Goal: Find specific page/section: Find specific page/section

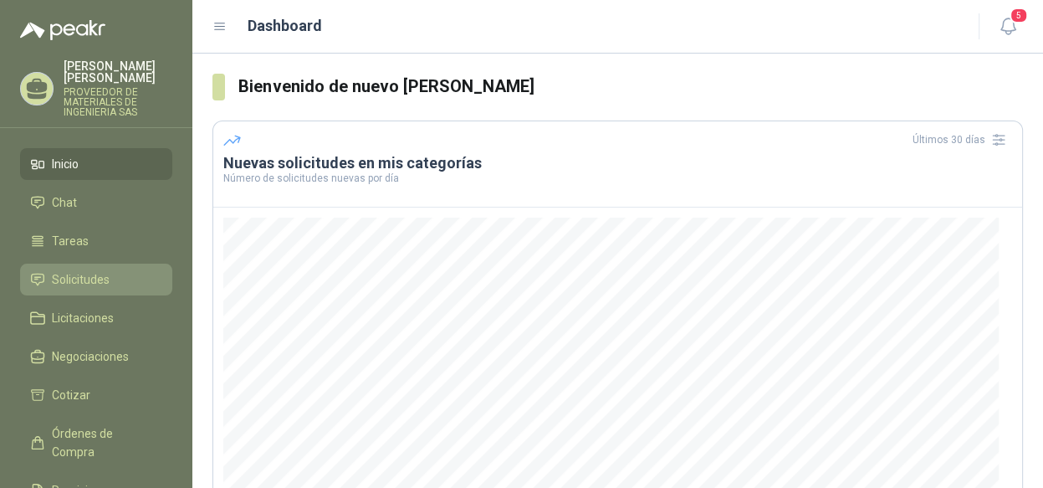
click at [88, 271] on span "Solicitudes" at bounding box center [81, 279] width 58 height 18
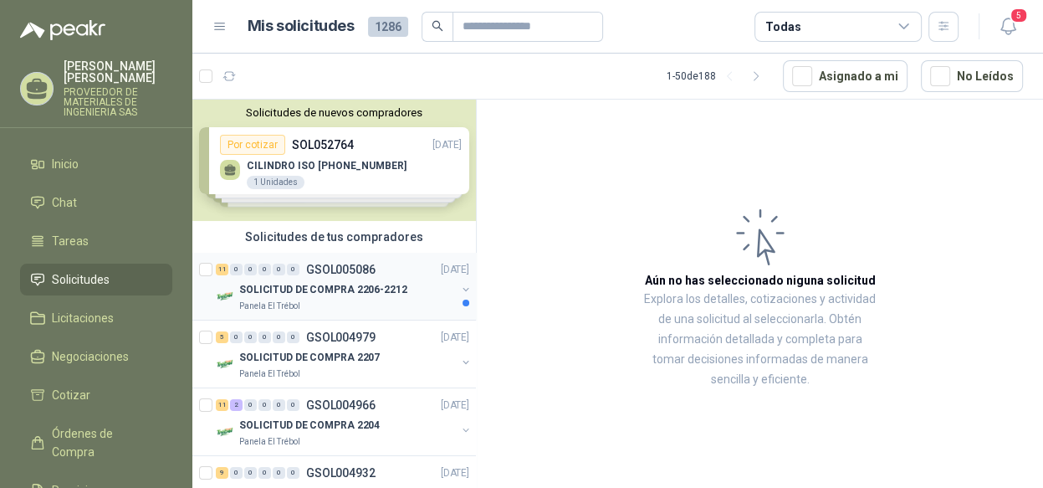
click at [459, 287] on button "button" at bounding box center [465, 289] width 13 height 13
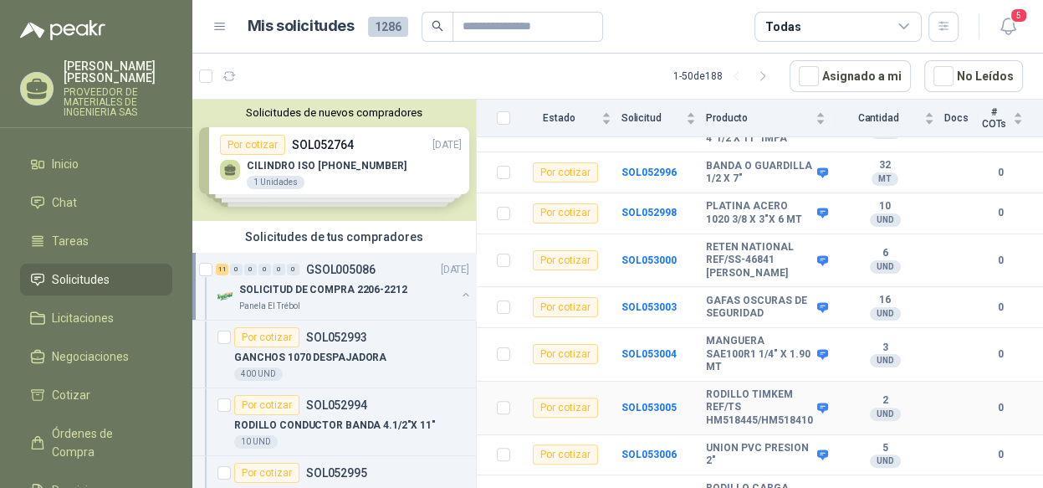
scroll to position [352, 0]
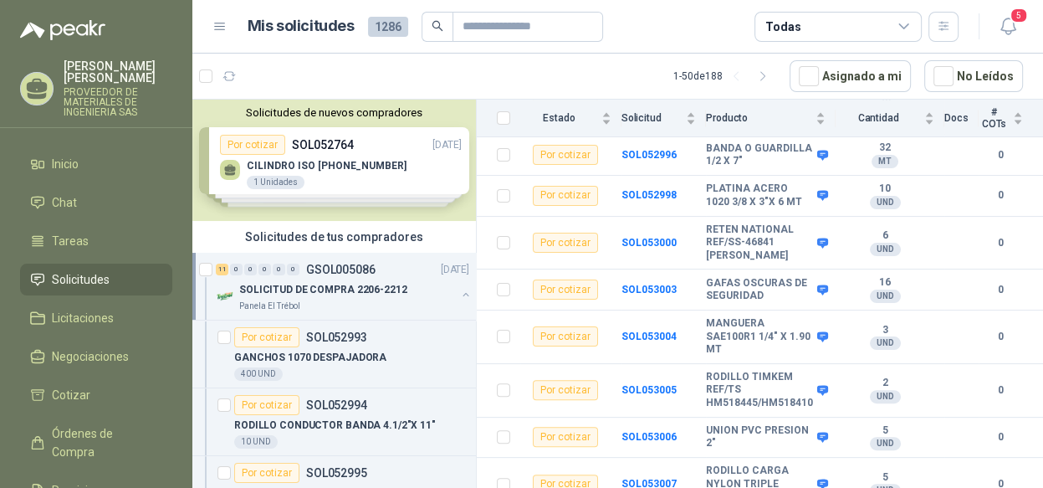
click at [459, 297] on button "button" at bounding box center [465, 294] width 13 height 13
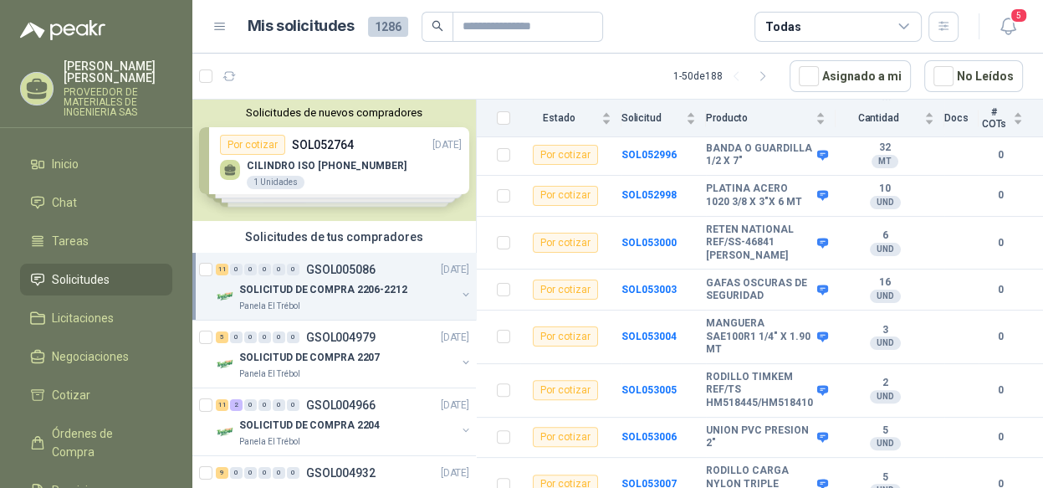
scroll to position [5, 0]
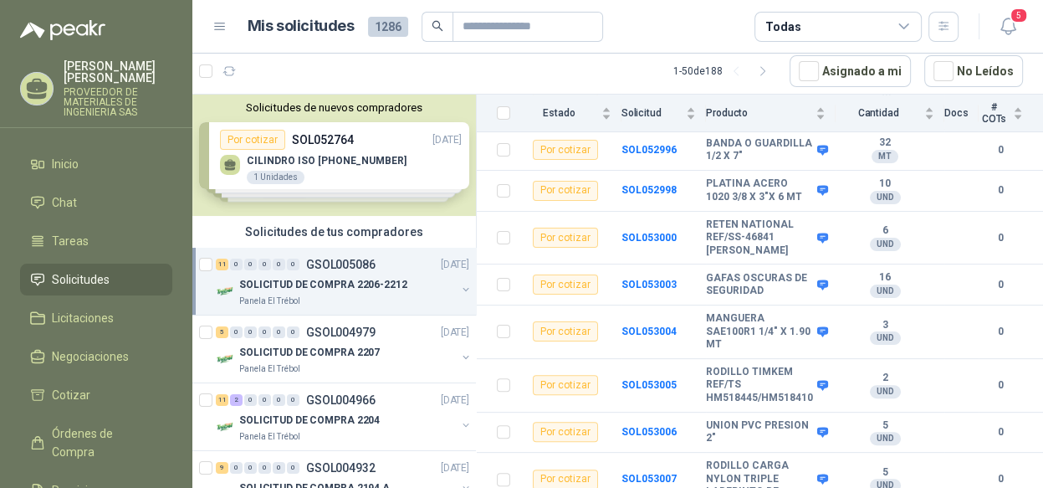
click at [459, 291] on button "button" at bounding box center [465, 289] width 13 height 13
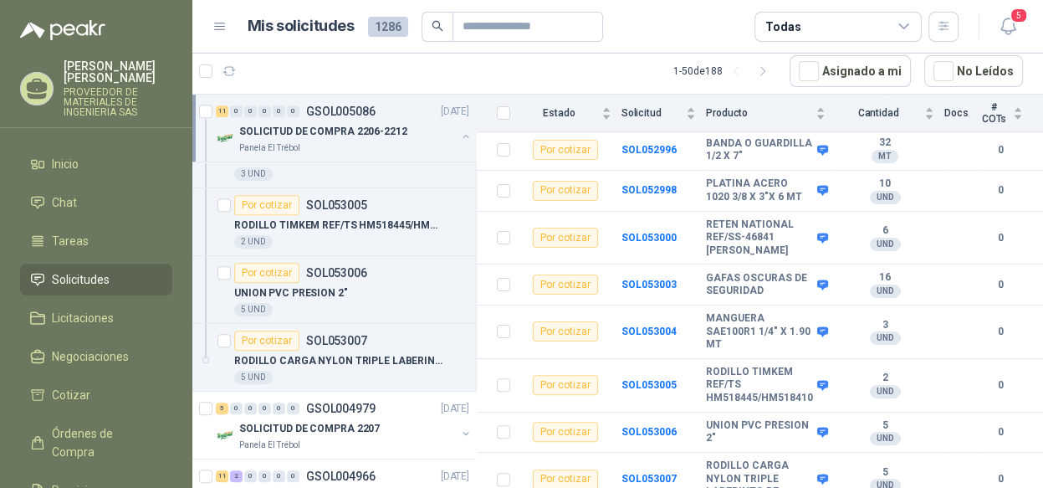
scroll to position [753, 0]
